Goal: Navigation & Orientation: Find specific page/section

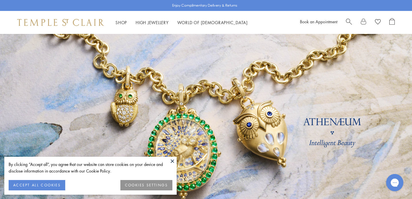
click at [173, 161] on button at bounding box center [172, 161] width 9 height 9
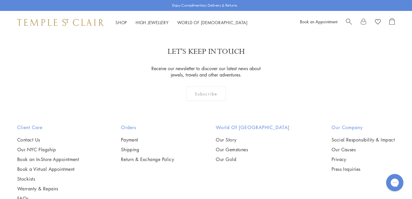
scroll to position [1594, 0]
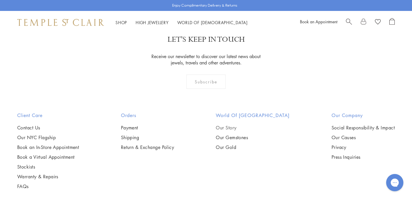
click at [232, 125] on link "Our Story" at bounding box center [253, 128] width 74 height 6
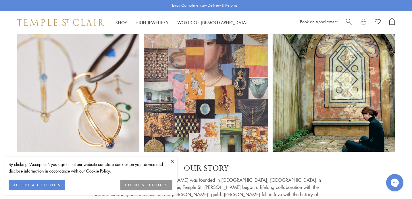
click at [171, 161] on button at bounding box center [172, 161] width 9 height 9
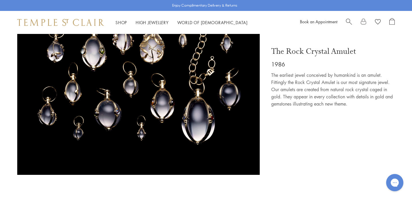
scroll to position [569, 0]
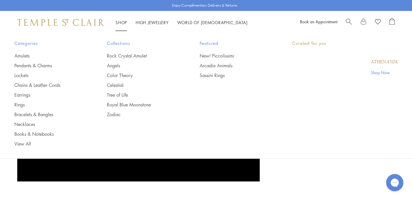
click at [124, 20] on li "Shop Shop Categories Amulets Pendants & Charms Lockets Chains & Leather Cords E…" at bounding box center [122, 22] width 12 height 7
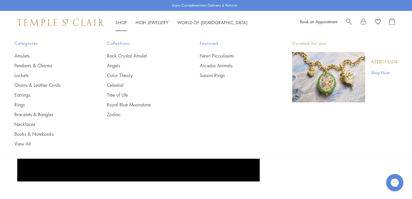
click at [125, 22] on link "Shop Shop" at bounding box center [122, 23] width 12 height 6
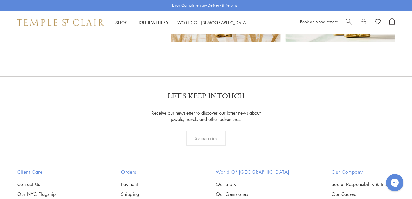
scroll to position [3687, 0]
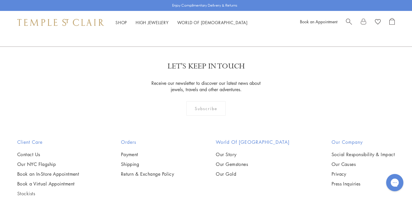
click at [32, 190] on link "Stockists" at bounding box center [48, 193] width 62 height 6
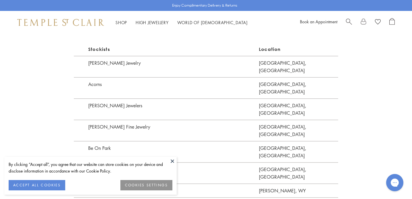
scroll to position [389, 0]
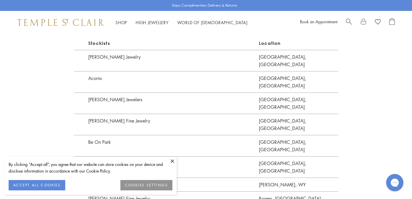
click at [173, 160] on button at bounding box center [172, 161] width 9 height 9
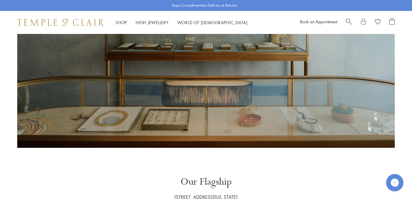
scroll to position [143, 0]
